Goal: Communication & Community: Answer question/provide support

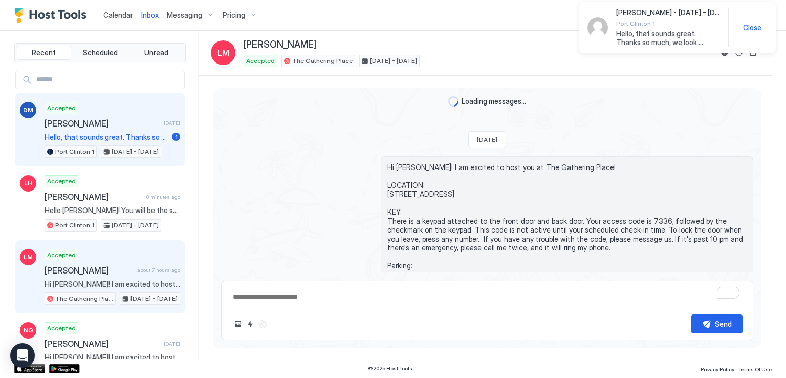
scroll to position [824, 0]
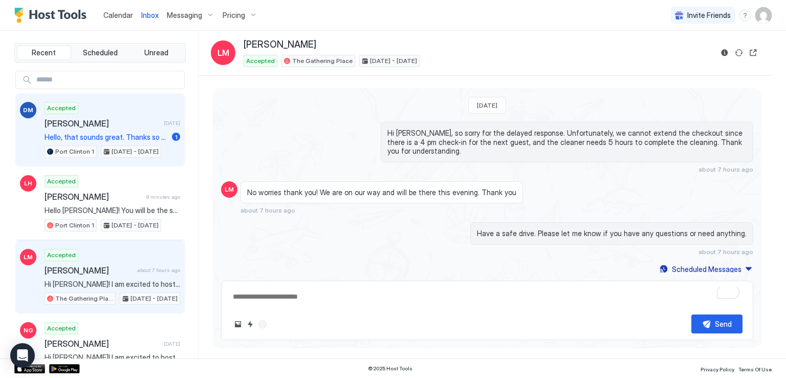
click at [97, 133] on span "Hello, that sounds great. Thanks so much, we look forward to the stay!" at bounding box center [106, 137] width 123 height 9
type textarea "*"
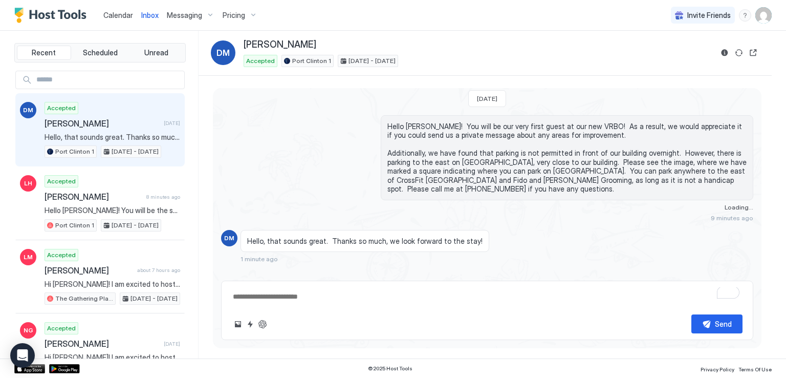
click at [407, 16] on div "Calendar Inbox Messaging Pricing Invite Friends RM" at bounding box center [393, 15] width 786 height 31
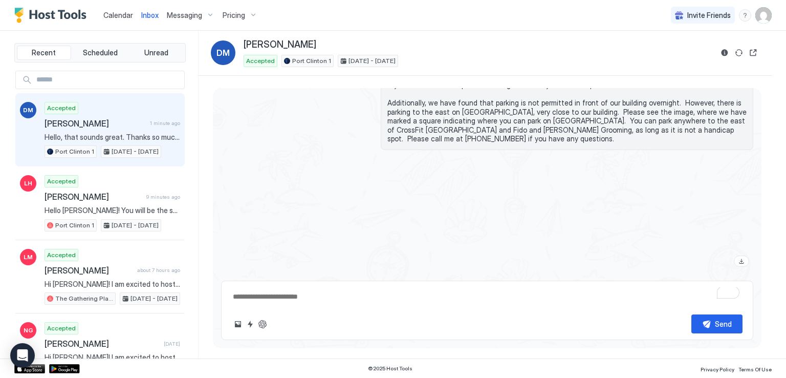
scroll to position [378, 0]
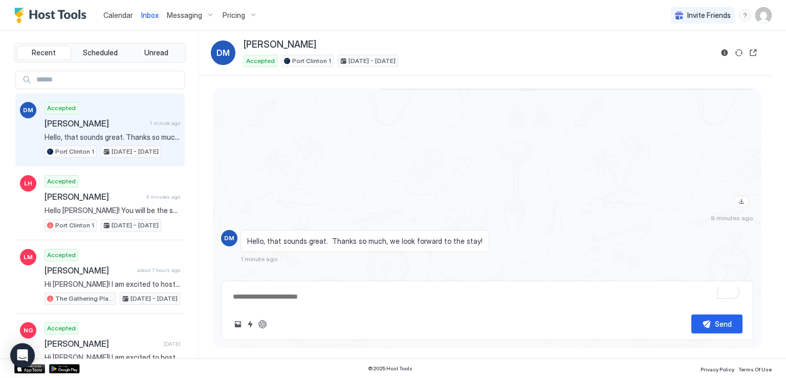
click at [392, 154] on div at bounding box center [567, 152] width 373 height 118
click at [388, 18] on div "Calendar Inbox Messaging Pricing Invite Friends RM" at bounding box center [393, 15] width 786 height 31
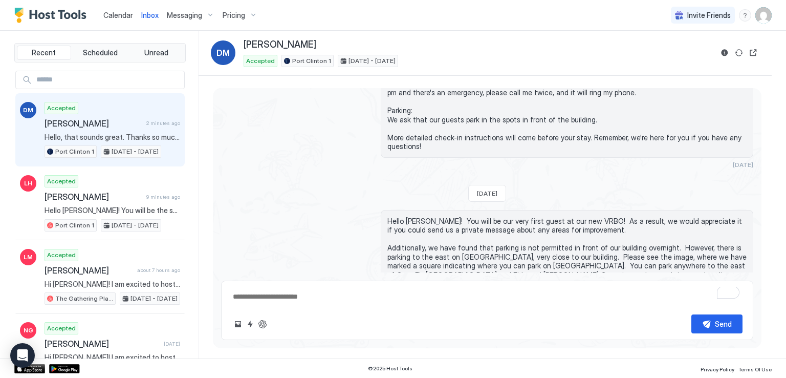
scroll to position [224, 0]
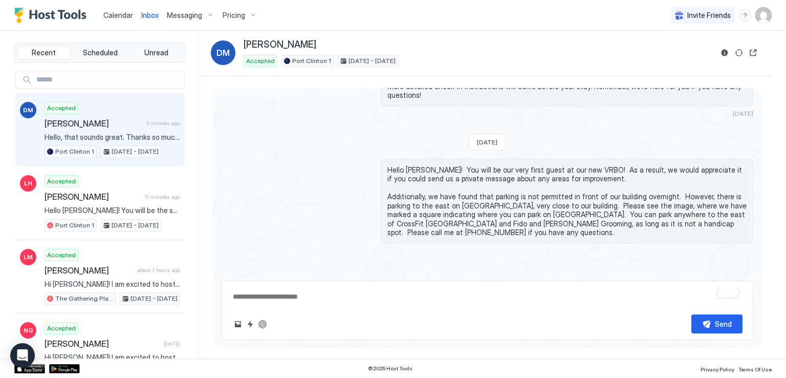
click at [253, 179] on div "Hello [PERSON_NAME]! You will be our very first guest at our new VRBO! As a res…" at bounding box center [487, 267] width 532 height 217
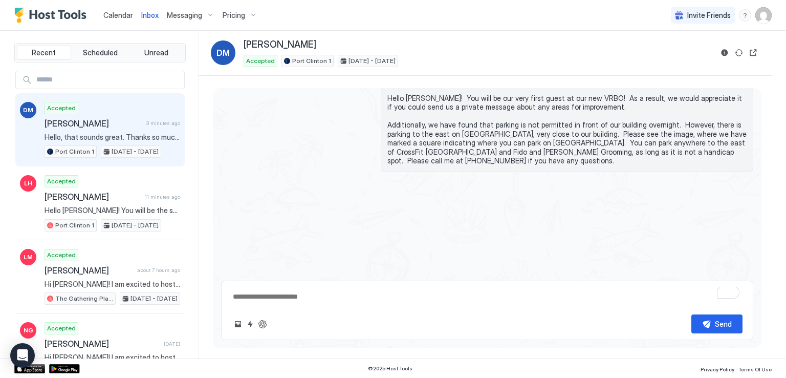
scroll to position [378, 0]
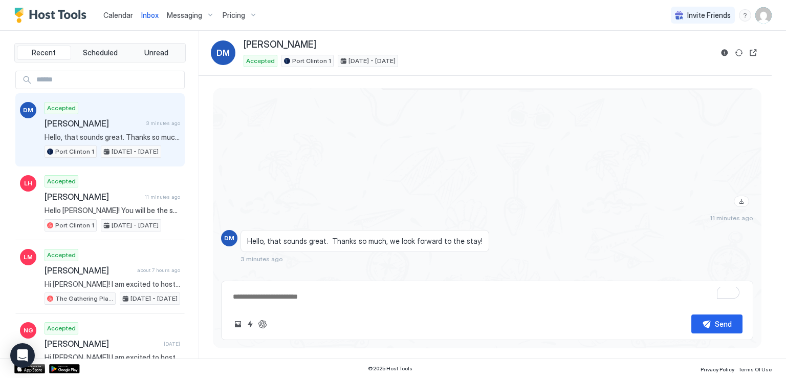
click at [423, 132] on div at bounding box center [567, 152] width 373 height 118
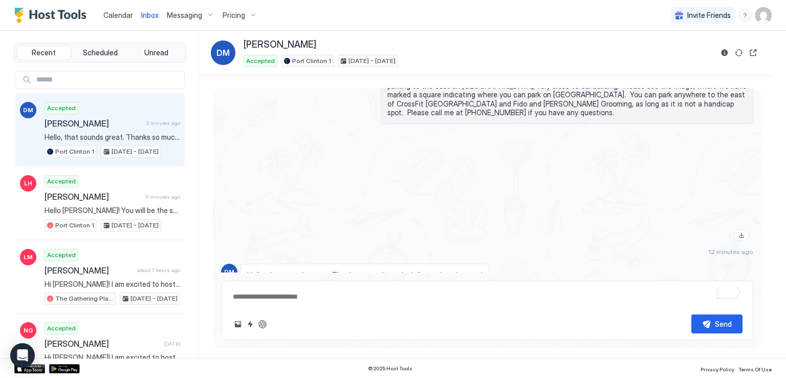
scroll to position [327, 0]
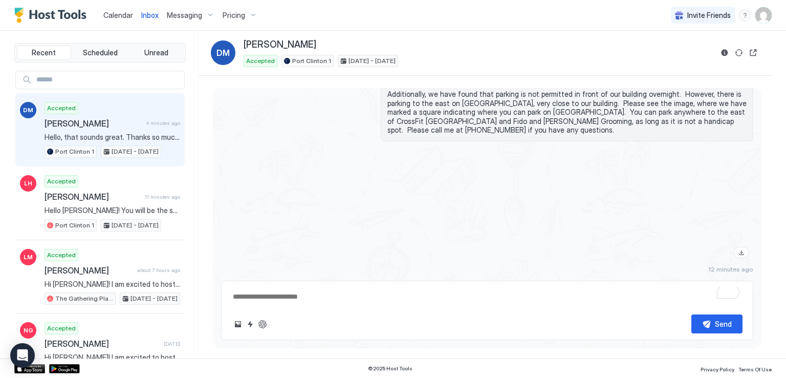
click at [381, 178] on div at bounding box center [567, 203] width 373 height 118
click at [372, 4] on div "Calendar Inbox Messaging Pricing Invite Friends RM" at bounding box center [393, 15] width 786 height 31
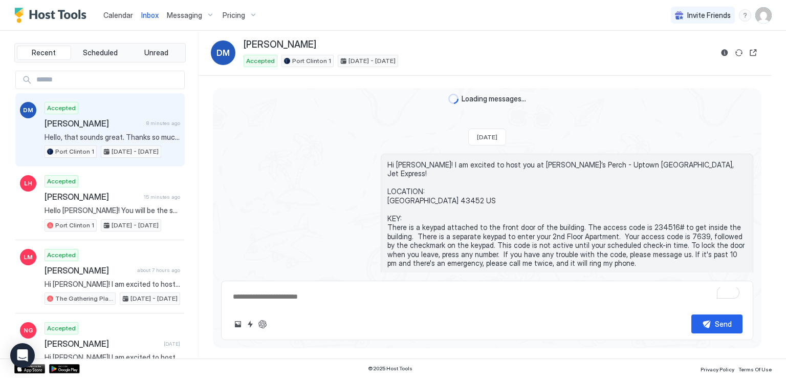
scroll to position [0, 0]
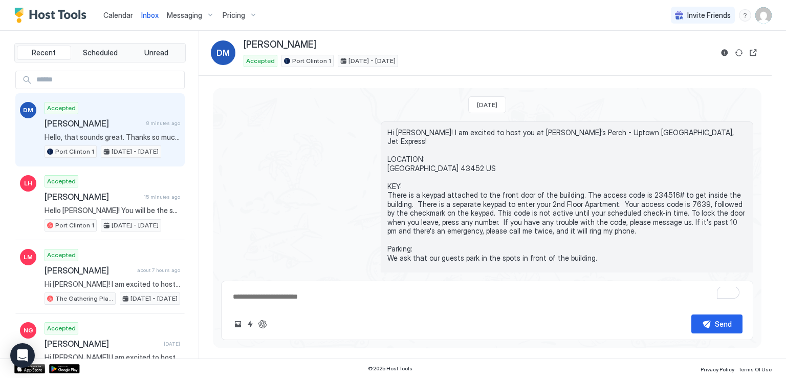
click at [92, 126] on span "[PERSON_NAME]" at bounding box center [94, 123] width 98 height 10
click at [336, 19] on div "Calendar Inbox Messaging Pricing Invite Friends RM" at bounding box center [393, 15] width 786 height 31
click at [82, 125] on span "[PERSON_NAME]" at bounding box center [94, 123] width 98 height 10
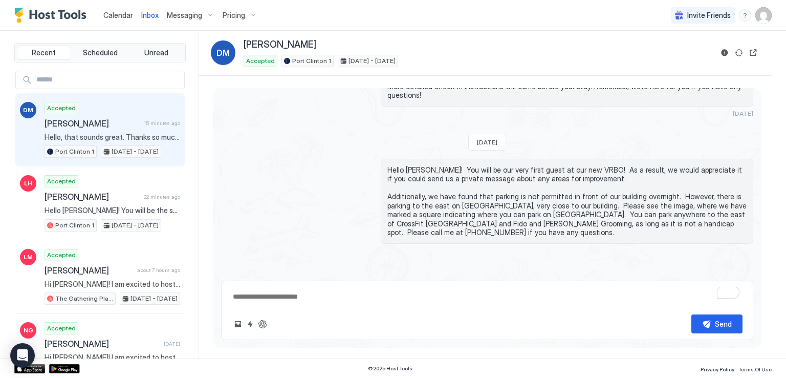
scroll to position [241, 0]
